Goal: Transaction & Acquisition: Purchase product/service

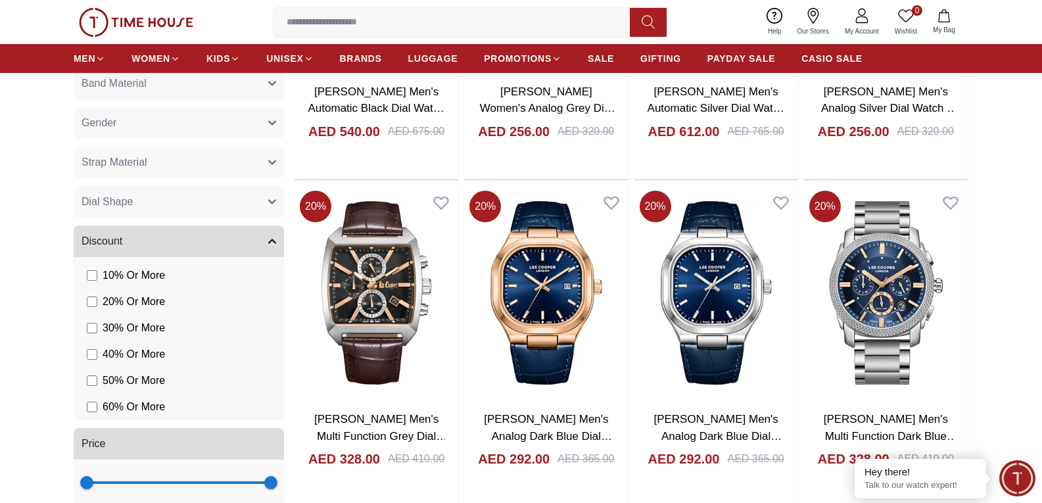
scroll to position [1907, 0]
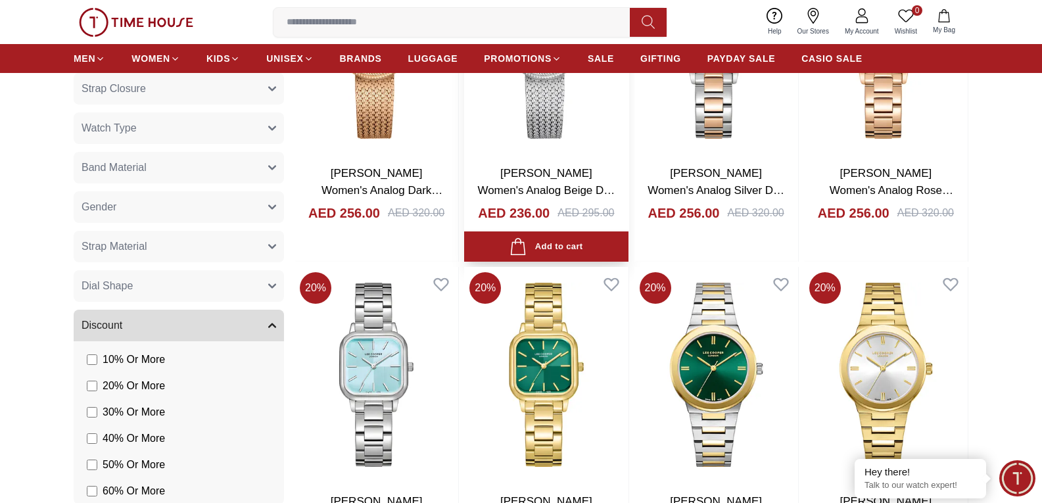
scroll to position [3485, 0]
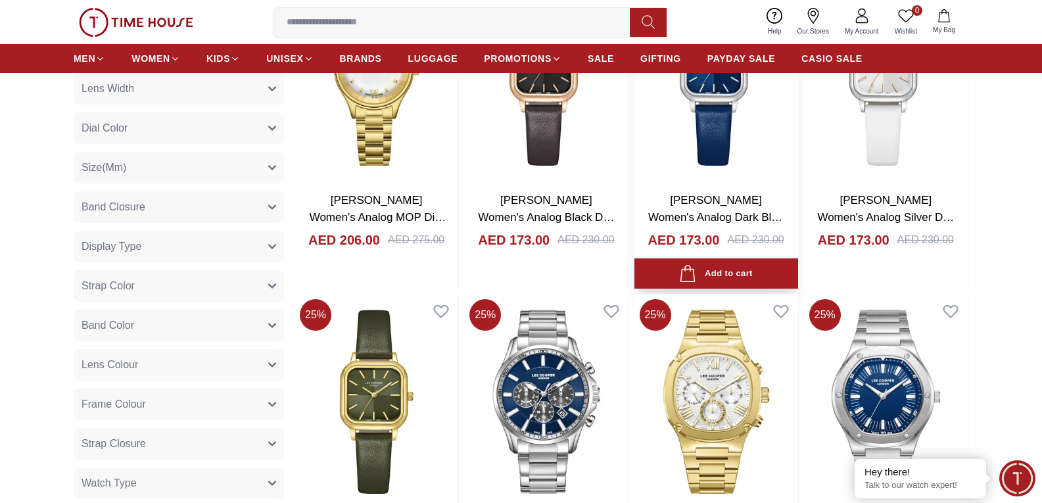
scroll to position [4800, 0]
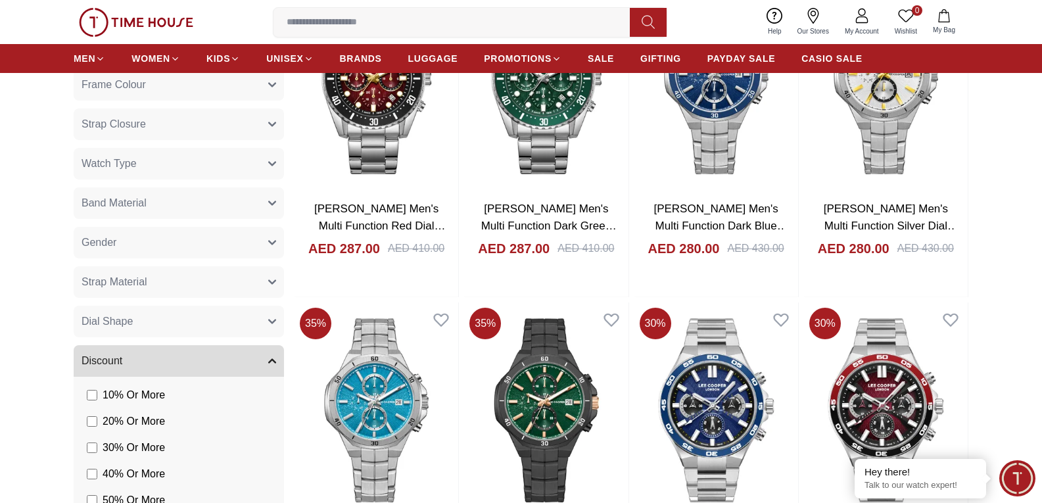
scroll to position [6641, 0]
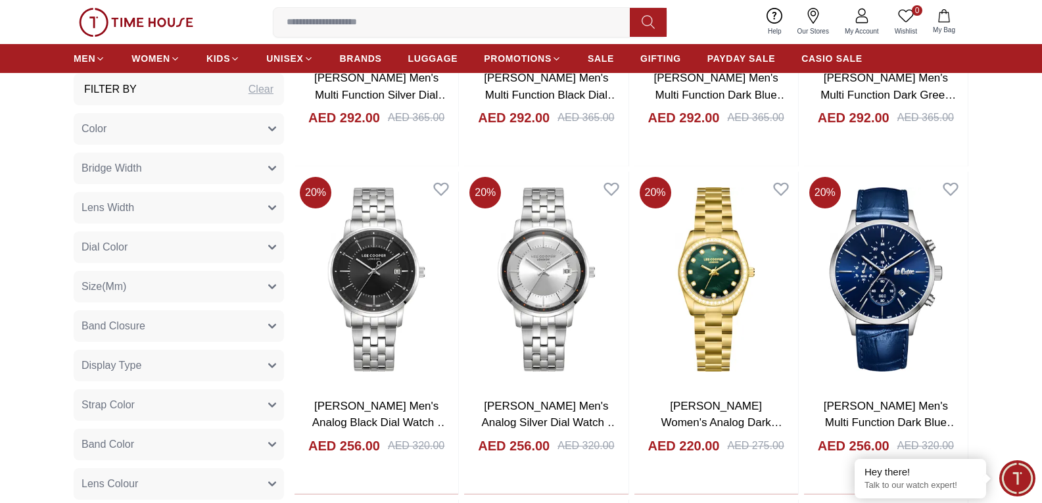
scroll to position [2827, 0]
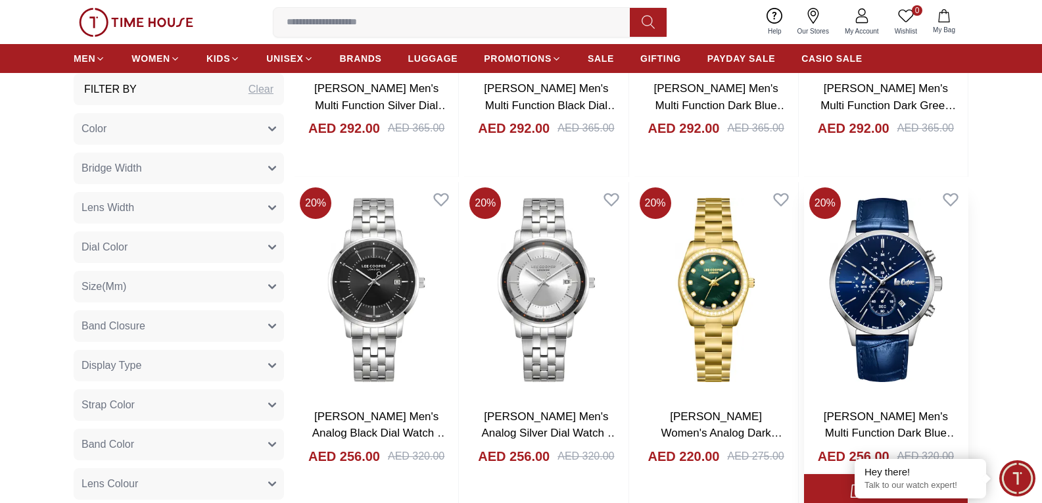
click at [885, 266] on img at bounding box center [886, 290] width 164 height 216
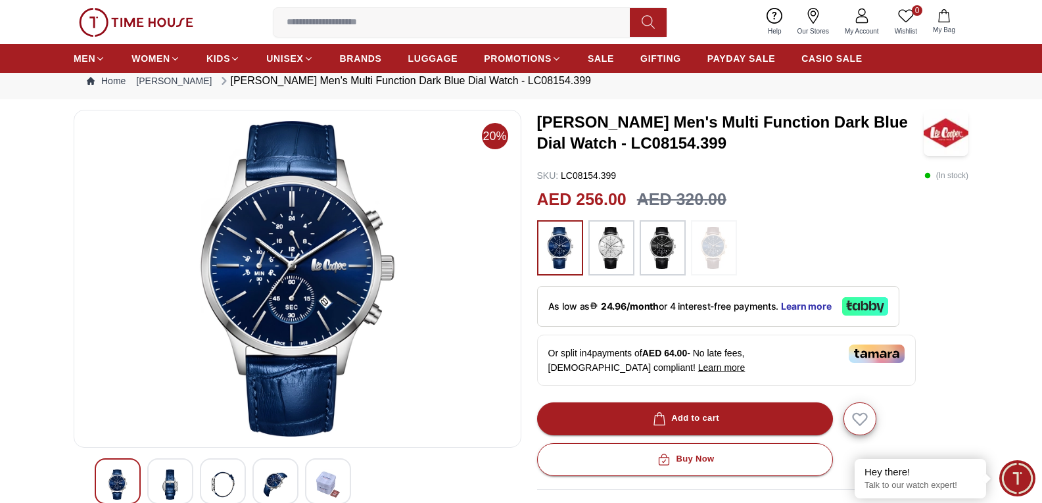
scroll to position [66, 0]
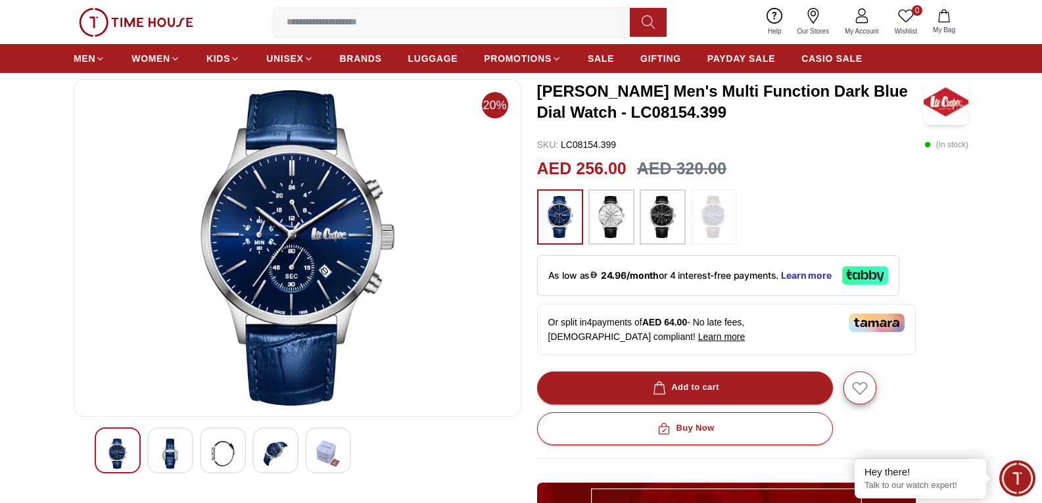
click at [218, 450] on img at bounding box center [223, 454] width 24 height 30
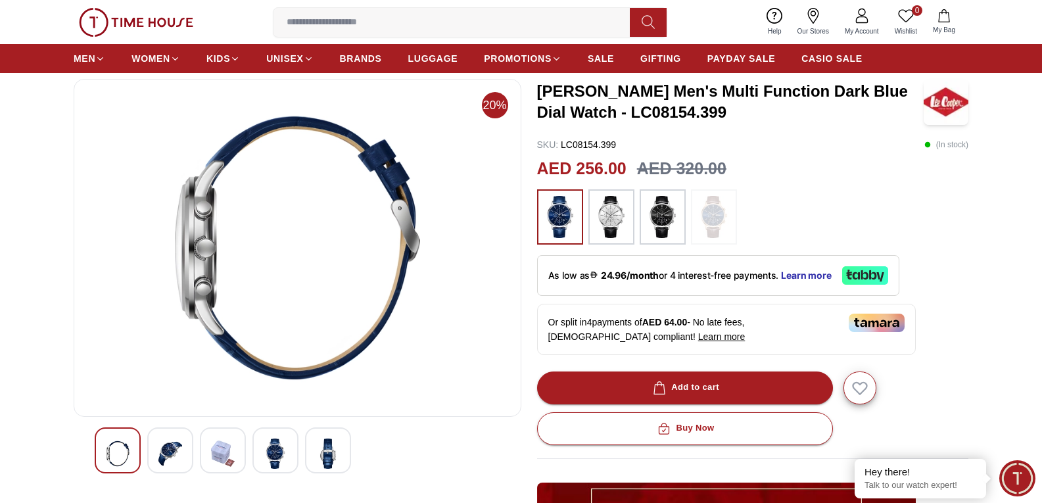
click at [108, 454] on img at bounding box center [118, 454] width 24 height 30
click at [230, 458] on img at bounding box center [223, 454] width 24 height 30
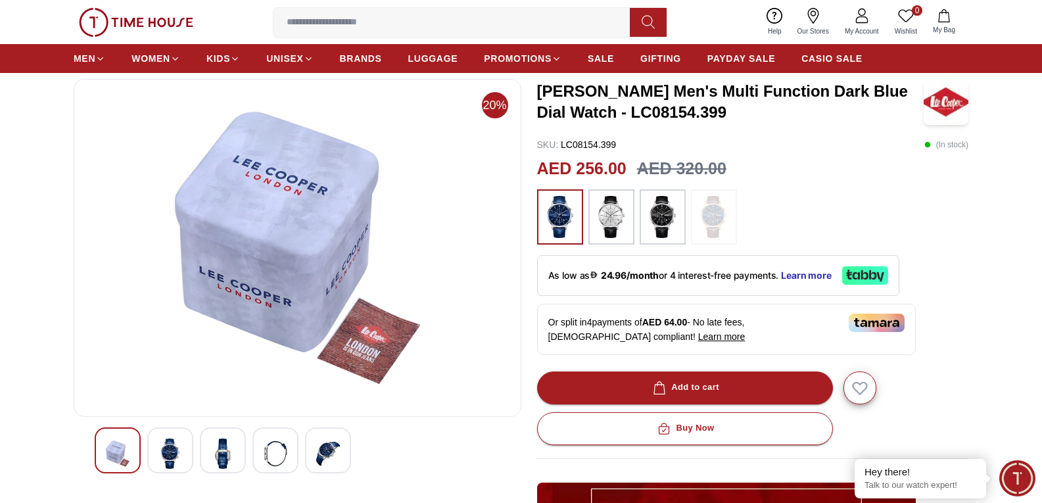
click at [274, 447] on img at bounding box center [276, 454] width 24 height 30
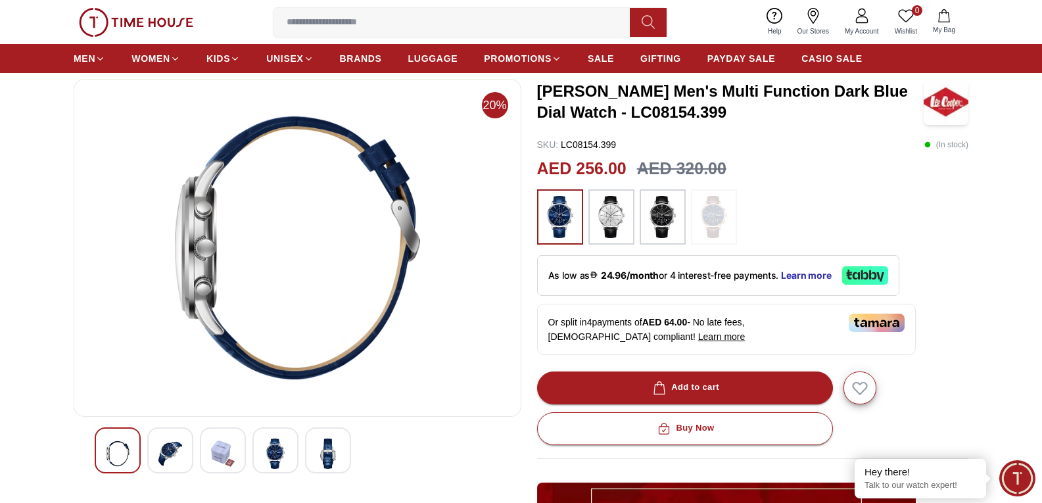
click at [325, 456] on img at bounding box center [328, 454] width 24 height 30
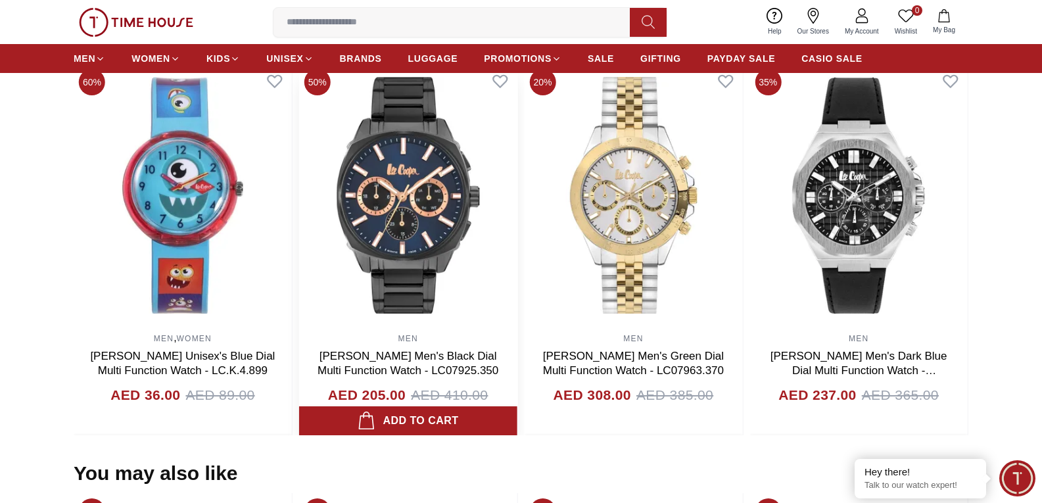
scroll to position [921, 0]
